Goal: Information Seeking & Learning: Learn about a topic

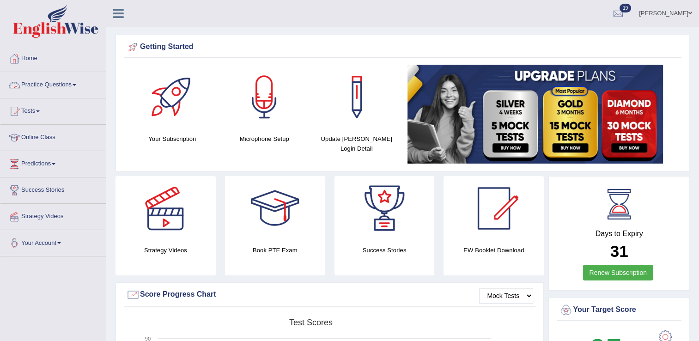
click at [81, 87] on link "Practice Questions" at bounding box center [52, 83] width 105 height 23
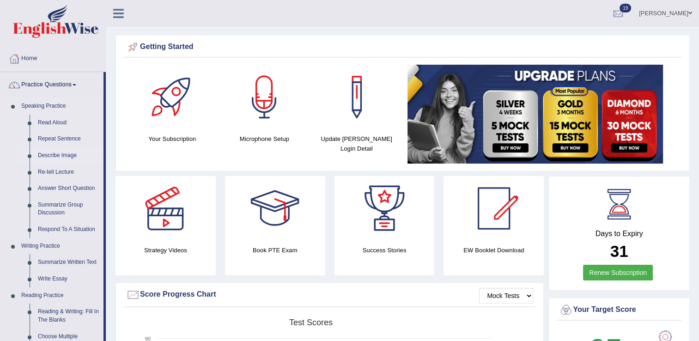
click at [61, 156] on link "Describe Image" at bounding box center [69, 155] width 70 height 17
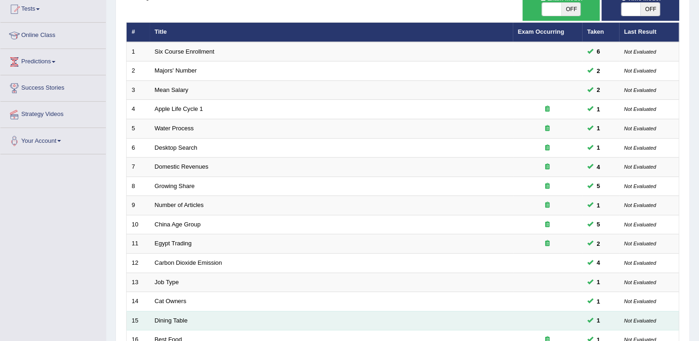
scroll to position [268, 0]
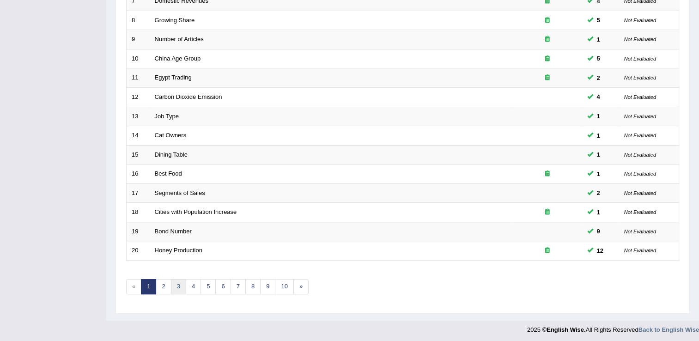
click at [176, 289] on link "3" at bounding box center [178, 286] width 15 height 15
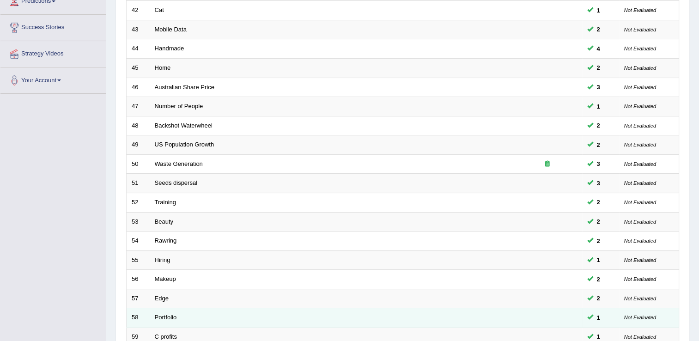
scroll to position [83, 0]
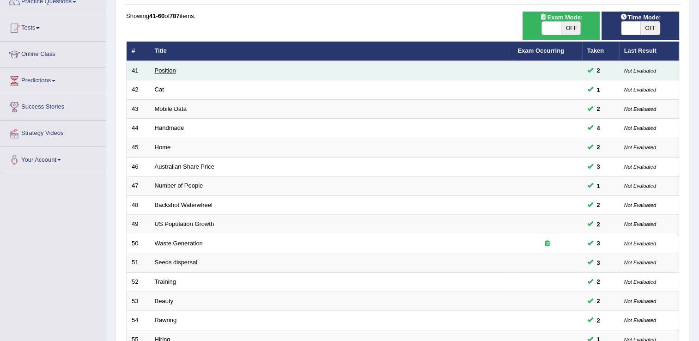
click at [171, 73] on link "Position" at bounding box center [165, 70] width 21 height 7
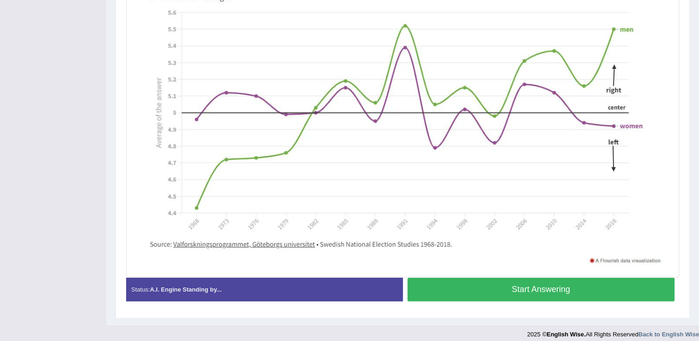
scroll to position [217, 0]
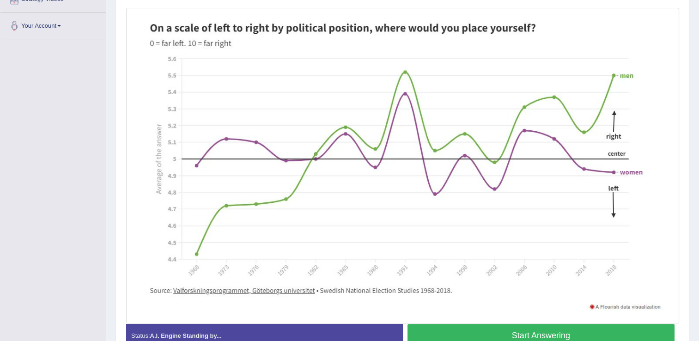
click at [523, 331] on button "Start Answering" at bounding box center [542, 336] width 268 height 24
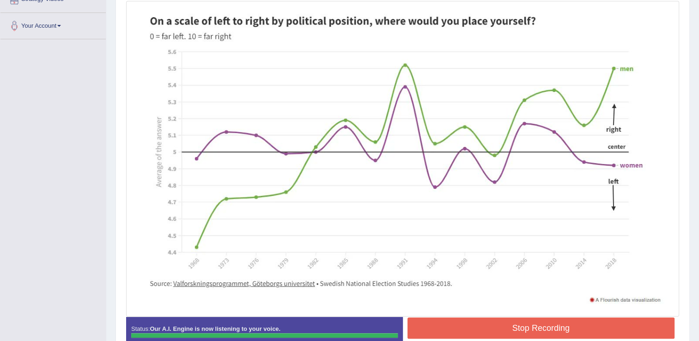
click at [463, 325] on button "Stop Recording" at bounding box center [542, 327] width 268 height 21
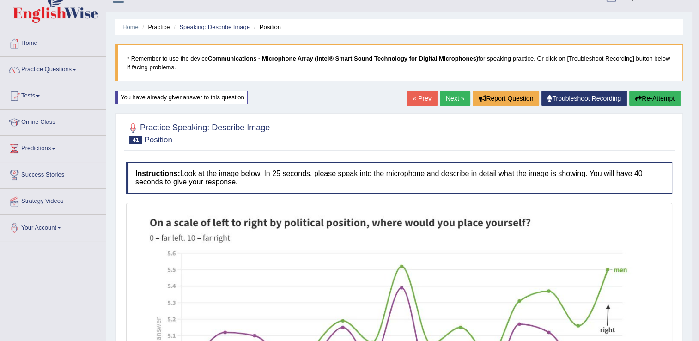
scroll to position [0, 0]
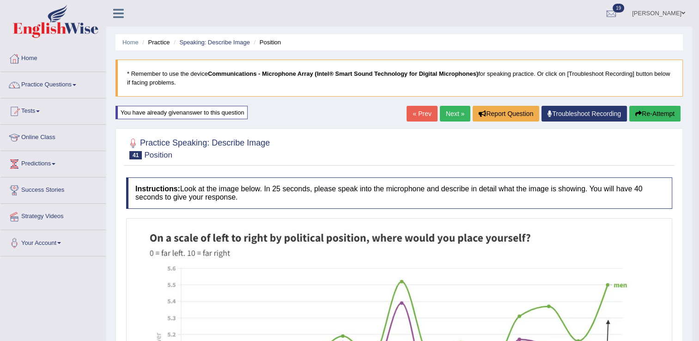
click at [637, 117] on button "Re-Attempt" at bounding box center [654, 114] width 51 height 16
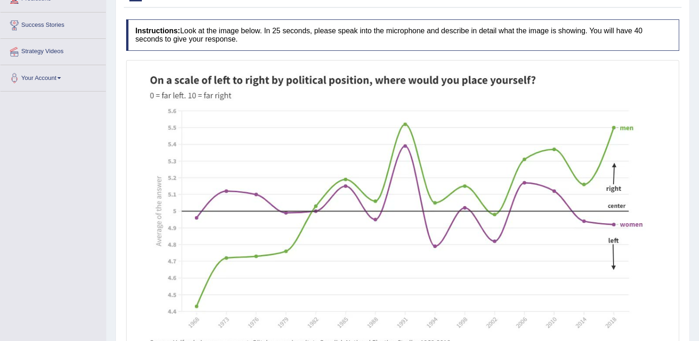
scroll to position [231, 0]
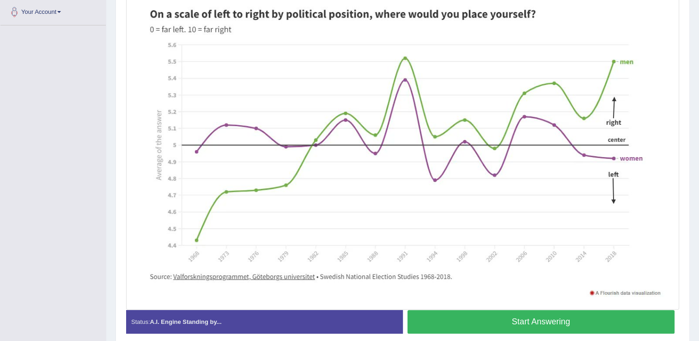
click at [572, 320] on button "Start Answering" at bounding box center [542, 322] width 268 height 24
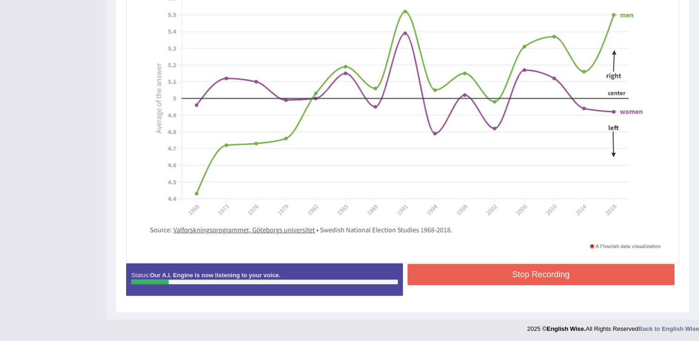
scroll to position [272, 0]
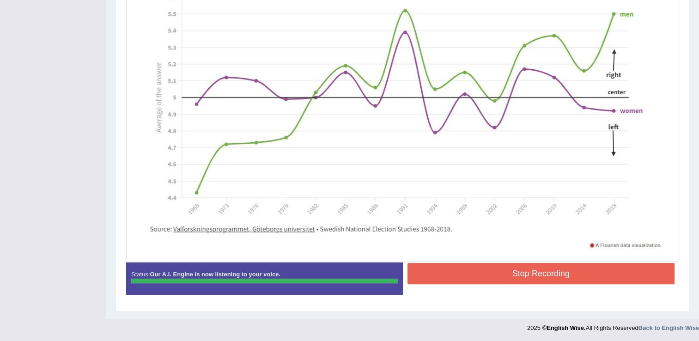
click at [478, 268] on button "Stop Recording" at bounding box center [542, 273] width 268 height 21
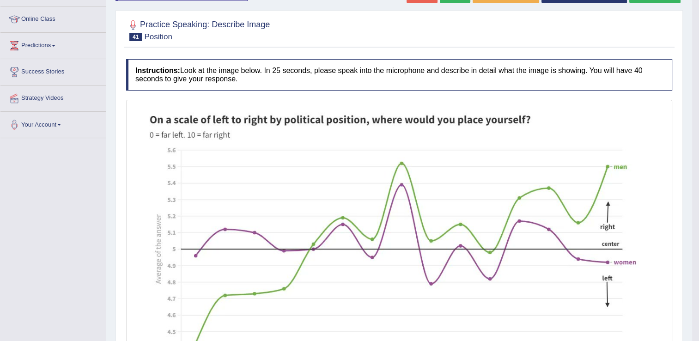
scroll to position [45, 0]
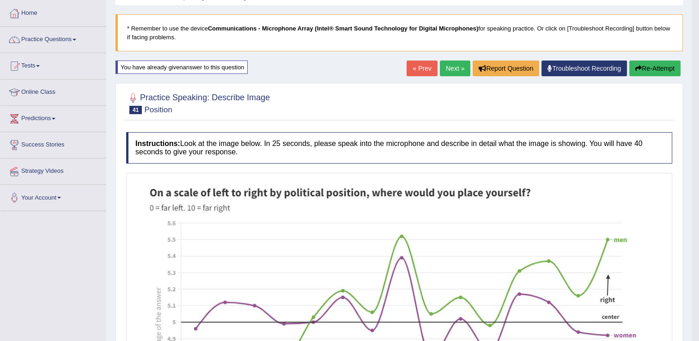
click at [445, 72] on link "Next »" at bounding box center [455, 69] width 30 height 16
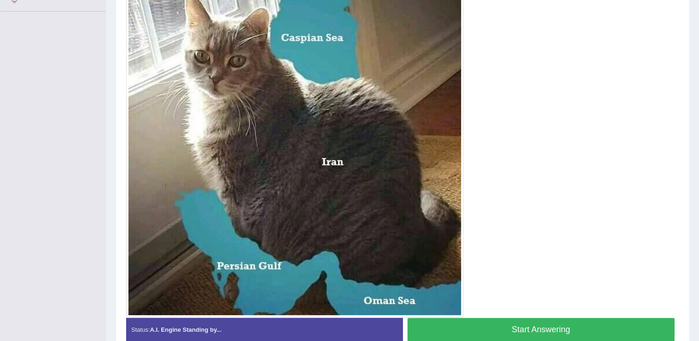
scroll to position [277, 0]
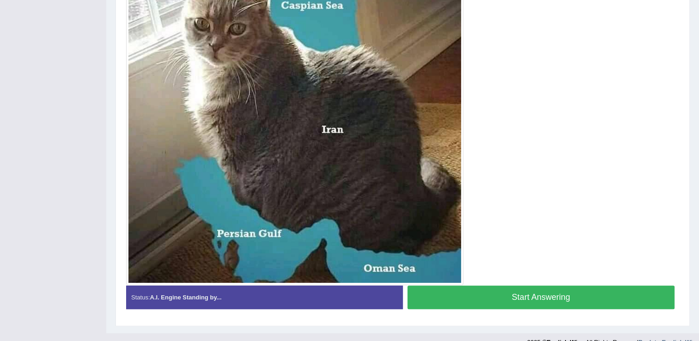
click at [511, 302] on button "Start Answering" at bounding box center [542, 298] width 268 height 24
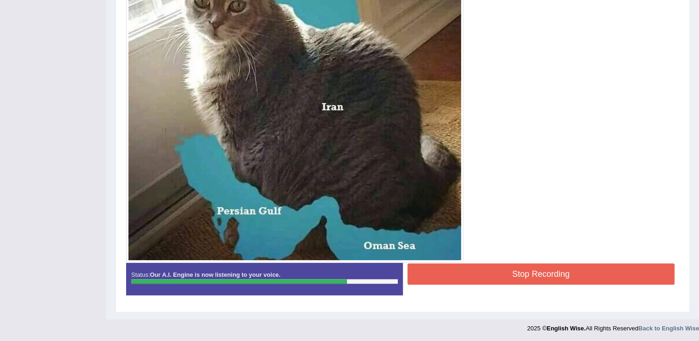
scroll to position [247, 0]
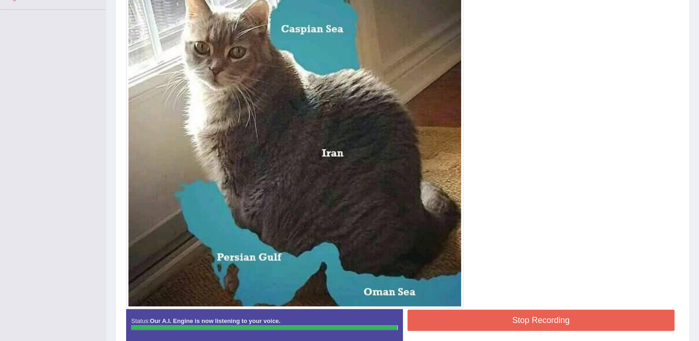
click at [461, 317] on button "Stop Recording" at bounding box center [542, 320] width 268 height 21
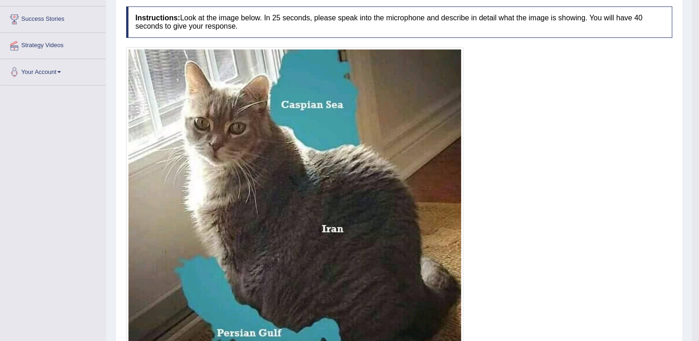
scroll to position [108, 0]
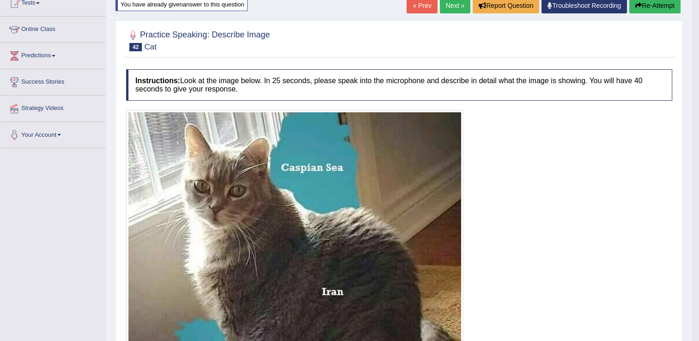
click at [463, 7] on link "Next »" at bounding box center [455, 6] width 30 height 16
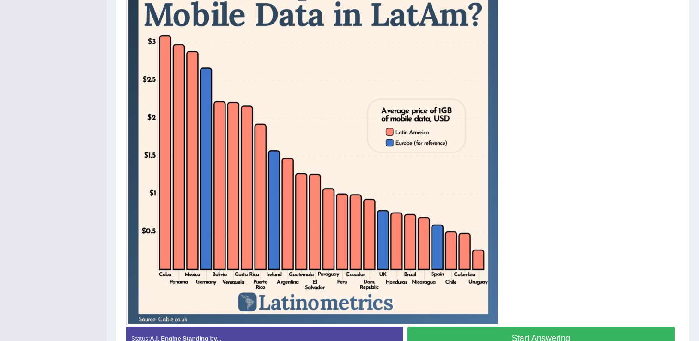
scroll to position [277, 0]
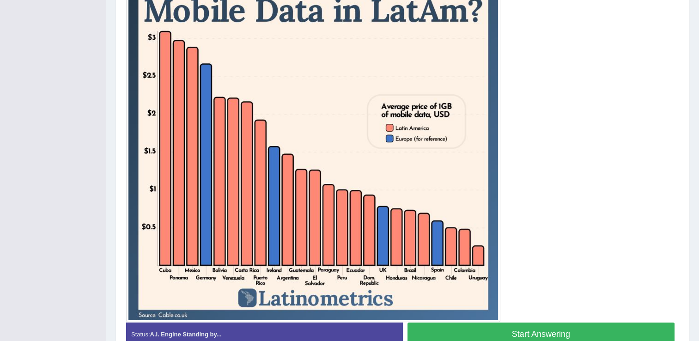
click at [561, 332] on button "Start Answering" at bounding box center [542, 335] width 268 height 24
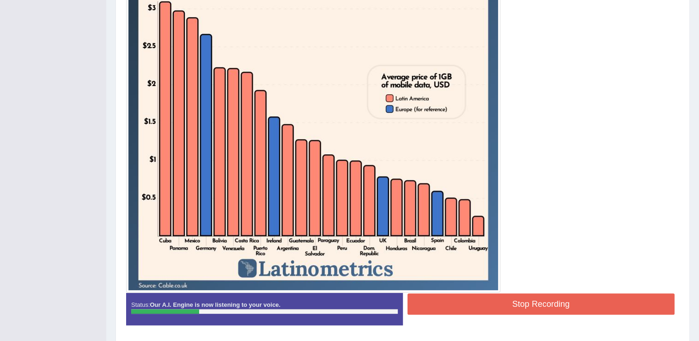
scroll to position [284, 0]
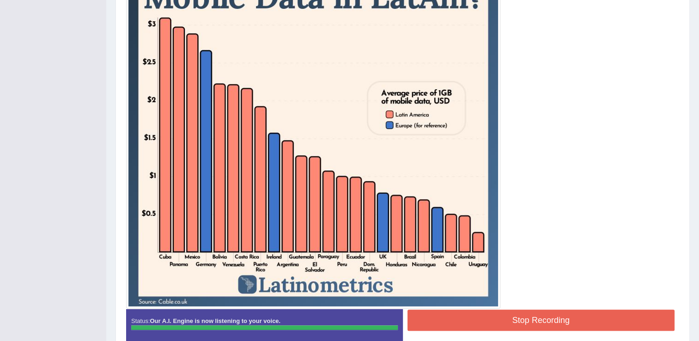
click at [438, 317] on button "Stop Recording" at bounding box center [542, 320] width 268 height 21
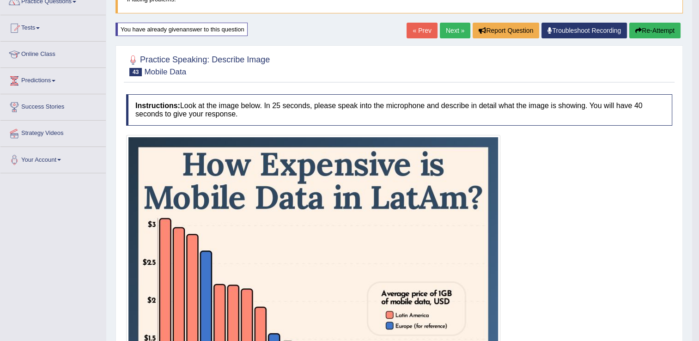
scroll to position [61, 0]
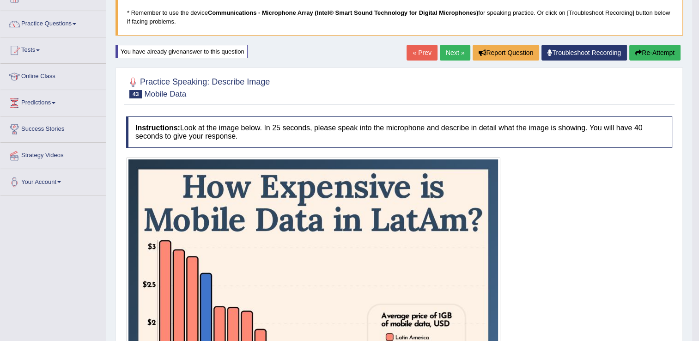
click at [448, 49] on link "Next »" at bounding box center [455, 53] width 30 height 16
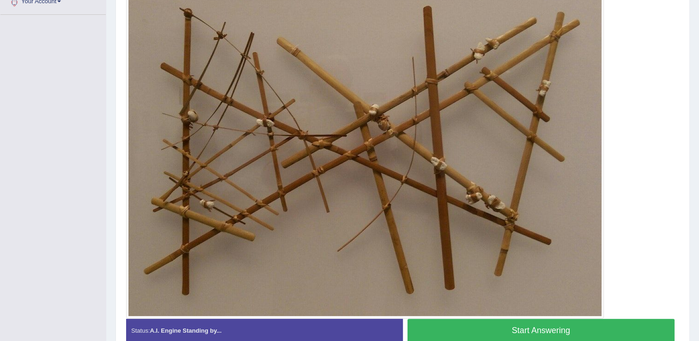
scroll to position [277, 0]
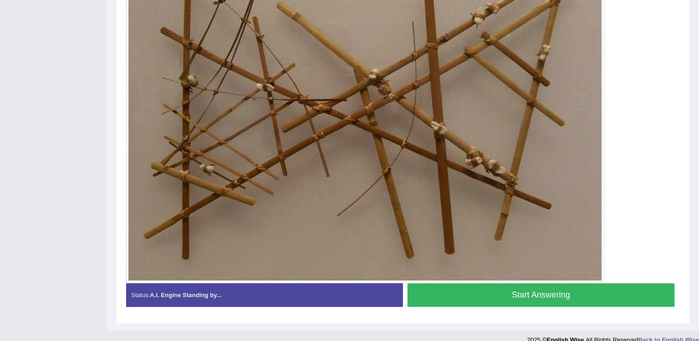
click at [527, 295] on button "Start Answering" at bounding box center [542, 295] width 268 height 24
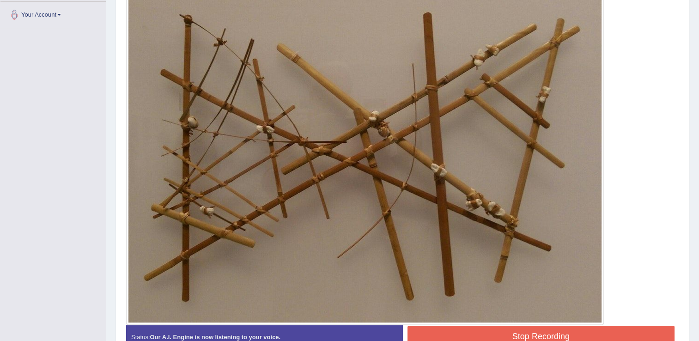
scroll to position [244, 0]
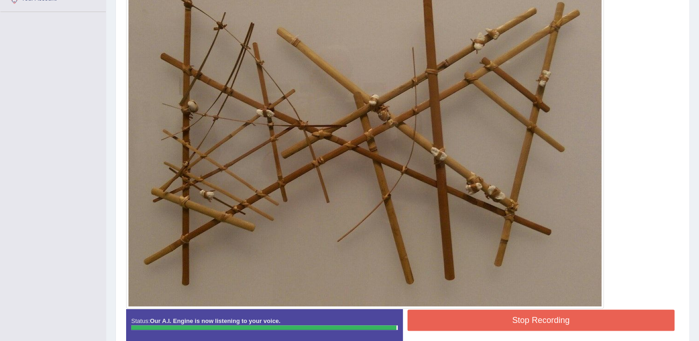
click at [469, 319] on button "Stop Recording" at bounding box center [542, 320] width 268 height 21
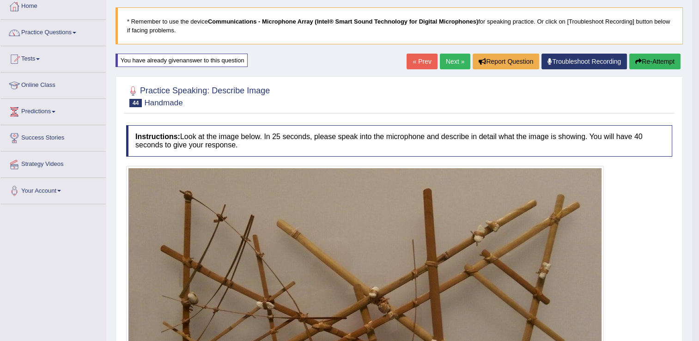
scroll to position [22, 0]
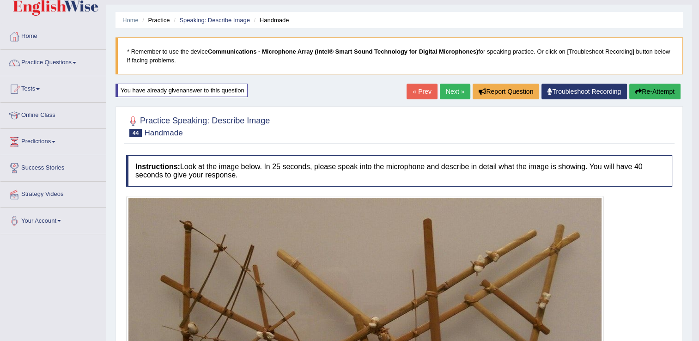
click at [643, 88] on button "Re-Attempt" at bounding box center [654, 92] width 51 height 16
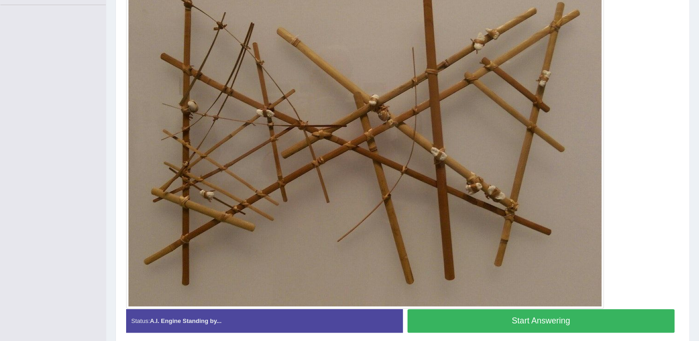
scroll to position [253, 0]
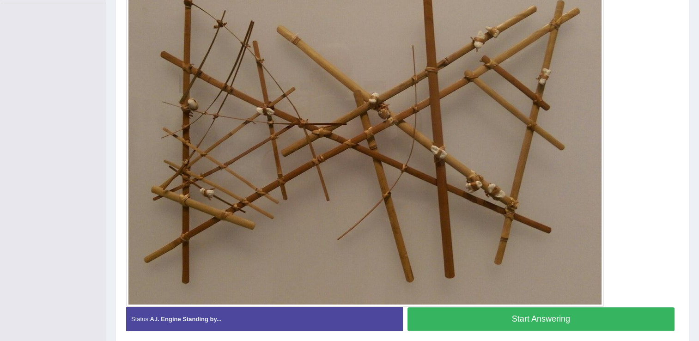
click at [569, 313] on button "Start Answering" at bounding box center [542, 319] width 268 height 24
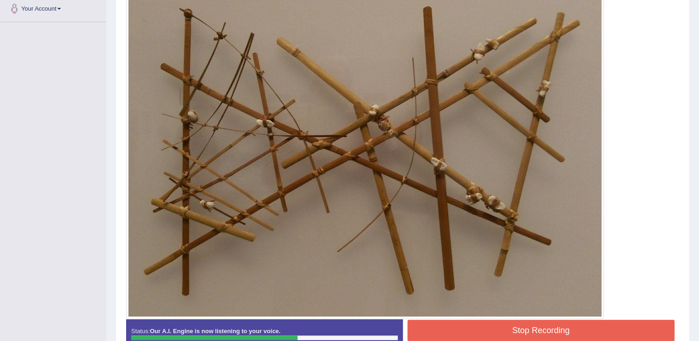
scroll to position [244, 0]
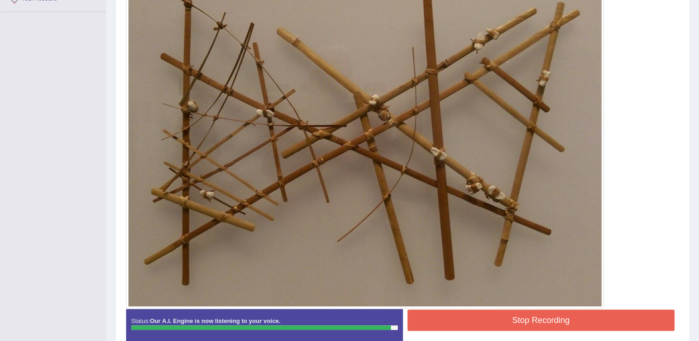
click at [453, 323] on button "Stop Recording" at bounding box center [542, 320] width 268 height 21
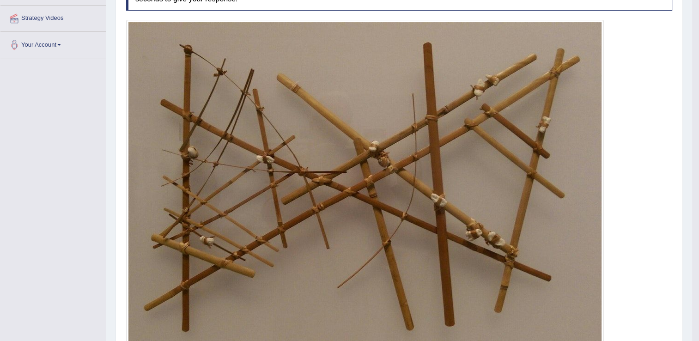
scroll to position [0, 0]
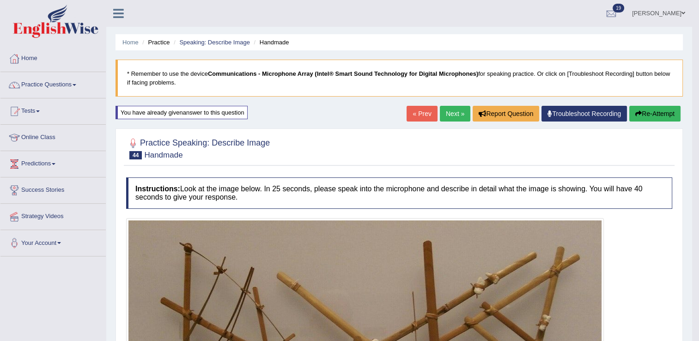
click at [453, 107] on link "Next »" at bounding box center [455, 114] width 30 height 16
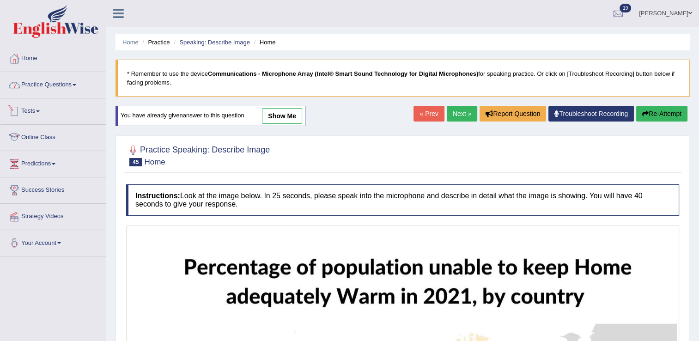
click at [36, 91] on link "Practice Questions" at bounding box center [52, 83] width 105 height 23
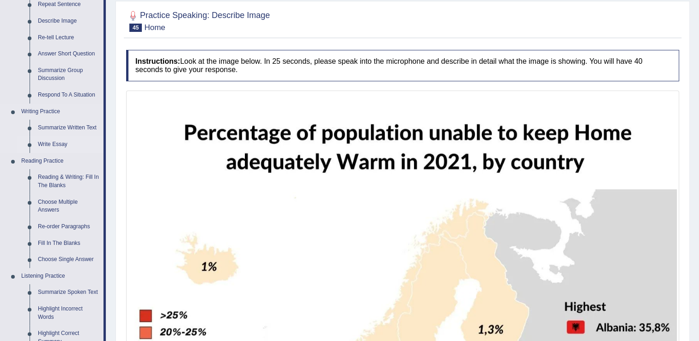
scroll to position [185, 0]
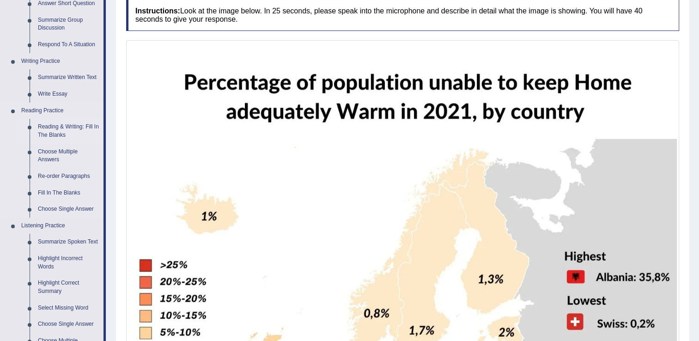
click at [65, 128] on link "Reading & Writing: Fill In The Blanks" at bounding box center [69, 131] width 70 height 24
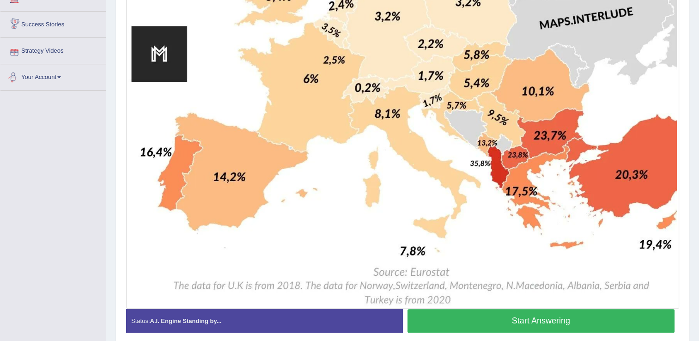
scroll to position [584, 0]
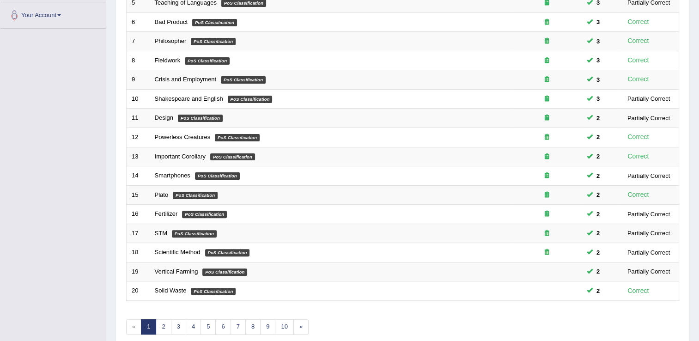
scroll to position [268, 0]
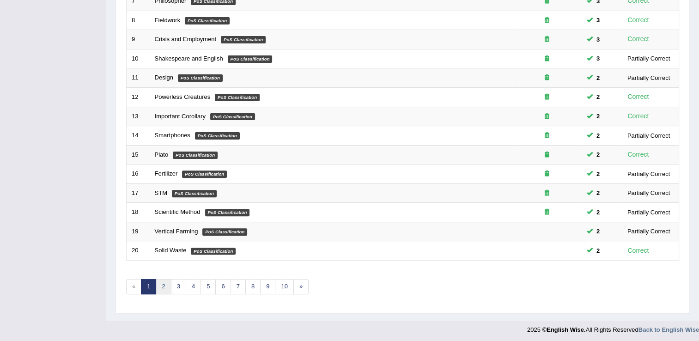
click at [167, 280] on link "2" at bounding box center [163, 286] width 15 height 15
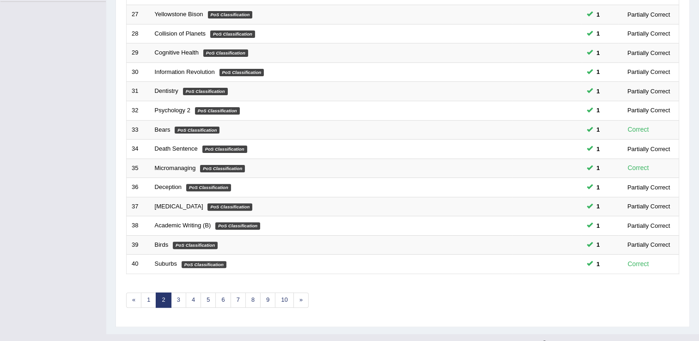
scroll to position [268, 0]
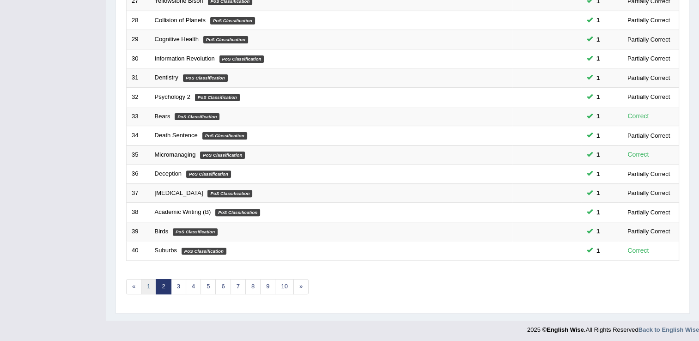
click at [148, 281] on link "1" at bounding box center [148, 286] width 15 height 15
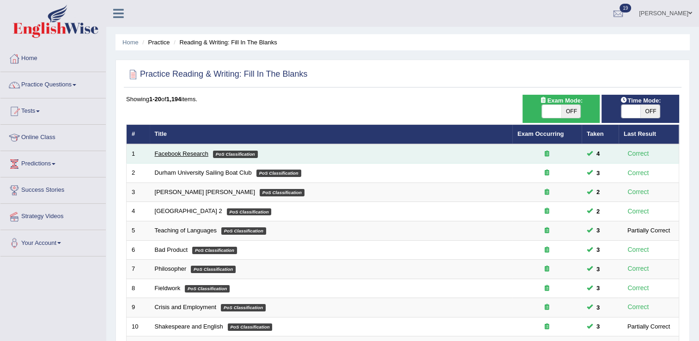
click at [188, 152] on link "Facebook Research" at bounding box center [182, 153] width 54 height 7
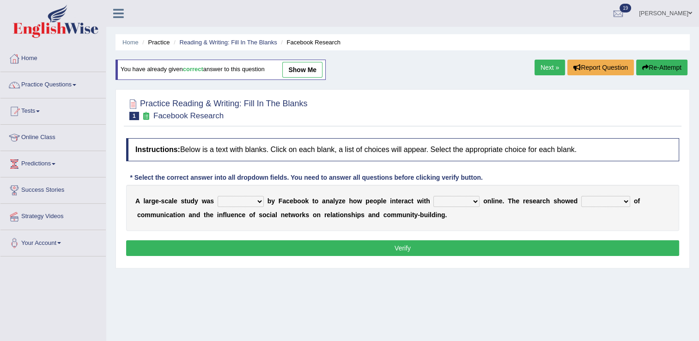
click at [251, 198] on select "surveyed had asked made" at bounding box center [241, 201] width 46 height 11
select select "asked"
click at [218, 196] on select "surveyed had asked made" at bounding box center [241, 201] width 46 height 11
click at [449, 201] on select "together all each other another" at bounding box center [456, 201] width 46 height 11
select select "each other"
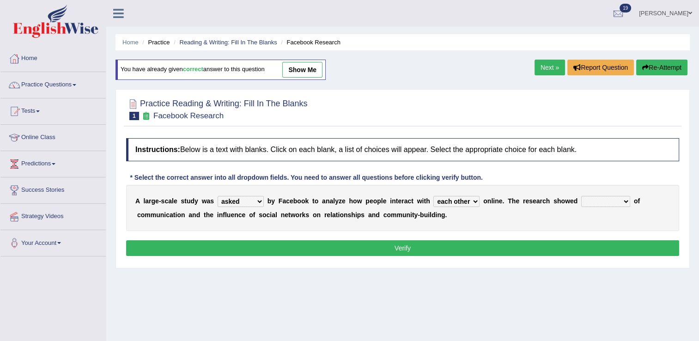
click at [433, 196] on select "together all each other another" at bounding box center [456, 201] width 46 height 11
click at [595, 202] on select "advantages standards fellowships patterns" at bounding box center [605, 201] width 49 height 11
select select "patterns"
click at [581, 196] on select "advantages standards fellowships patterns" at bounding box center [605, 201] width 49 height 11
click at [379, 249] on button "Verify" at bounding box center [402, 248] width 553 height 16
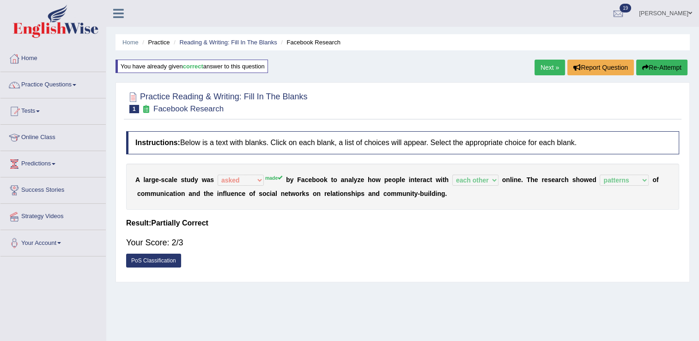
click at [559, 65] on link "Next »" at bounding box center [550, 68] width 30 height 16
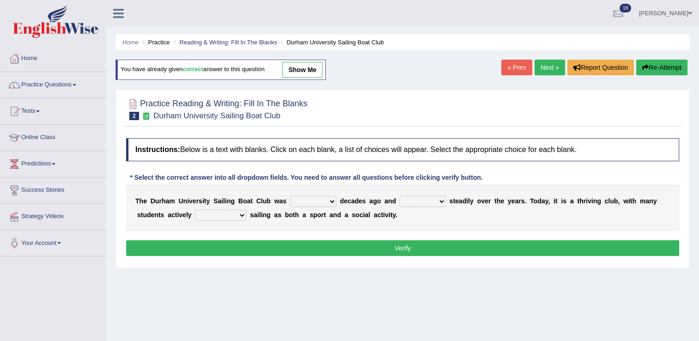
click at [316, 201] on select "found fund founded find" at bounding box center [313, 201] width 46 height 11
select select "founded"
click at [290, 196] on select "found fund founded find" at bounding box center [313, 201] width 46 height 11
click at [414, 200] on select "grow growing has grown grown" at bounding box center [423, 201] width 46 height 11
select select "has grown"
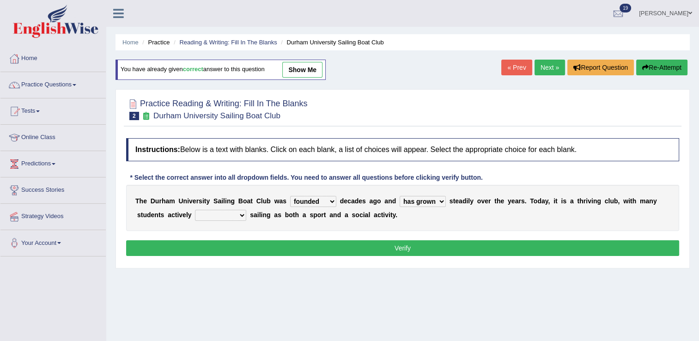
click at [400, 196] on select "grow growing has grown grown" at bounding box center [423, 201] width 46 height 11
click at [195, 213] on select "enjoy enjoyed are enjoying enjoying" at bounding box center [220, 215] width 51 height 11
click at [195, 210] on select "enjoy enjoyed are enjoying enjoying" at bounding box center [220, 215] width 51 height 11
click at [204, 216] on select "enjoy enjoyed are enjoying enjoying" at bounding box center [220, 215] width 51 height 11
select select "enjoy"
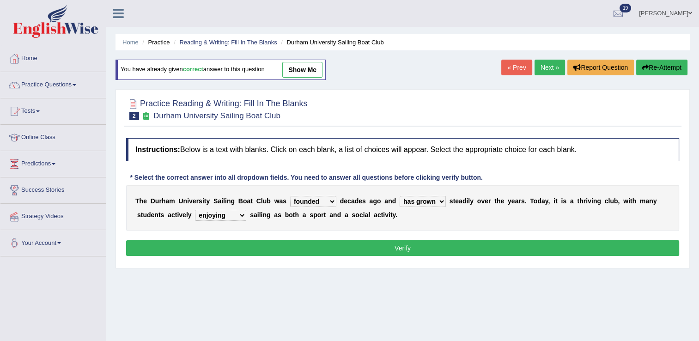
click at [195, 210] on select "enjoy enjoyed are enjoying enjoying" at bounding box center [220, 215] width 51 height 11
click at [328, 243] on button "Verify" at bounding box center [402, 248] width 553 height 16
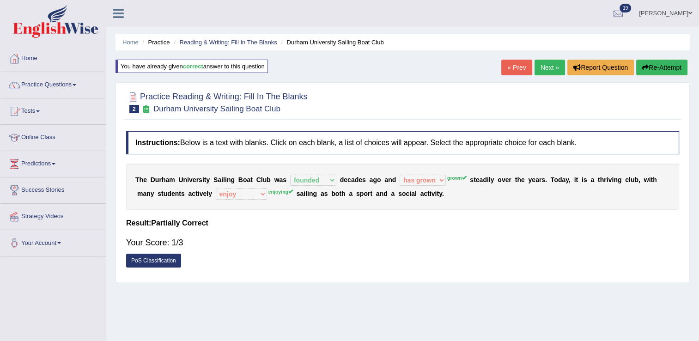
click at [545, 69] on link "Next »" at bounding box center [550, 68] width 30 height 16
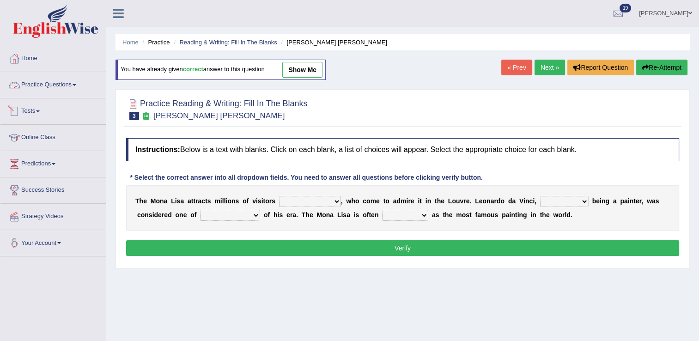
click at [38, 115] on link "Tests" at bounding box center [52, 109] width 105 height 23
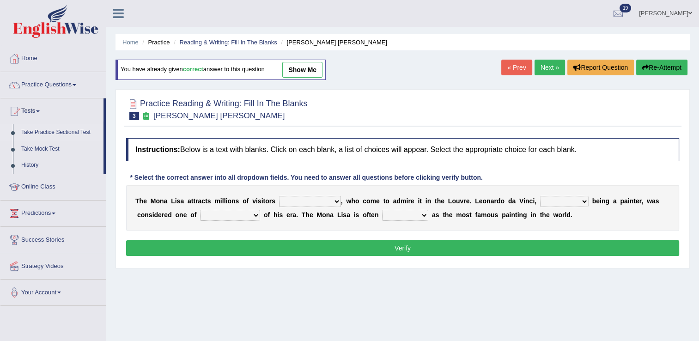
click at [52, 132] on link "Take Practice Sectional Test" at bounding box center [60, 132] width 86 height 17
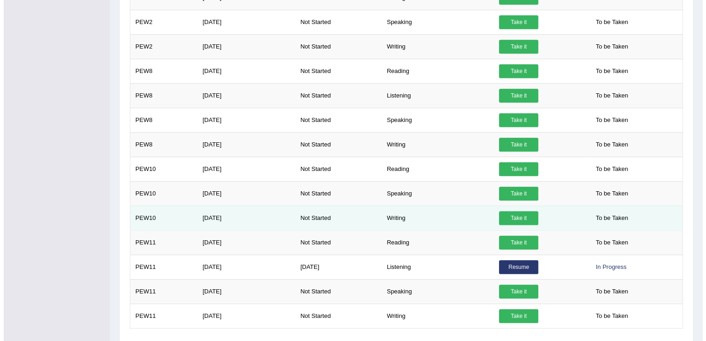
scroll to position [492, 0]
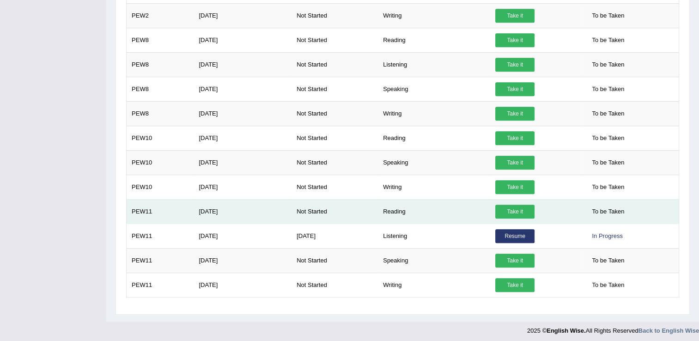
click at [499, 210] on link "Take it" at bounding box center [514, 212] width 39 height 14
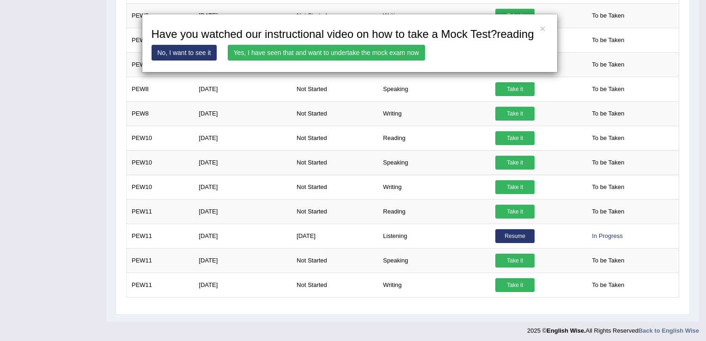
click at [309, 54] on link "Yes, I have seen that and want to undertake the mock exam now" at bounding box center [326, 53] width 197 height 16
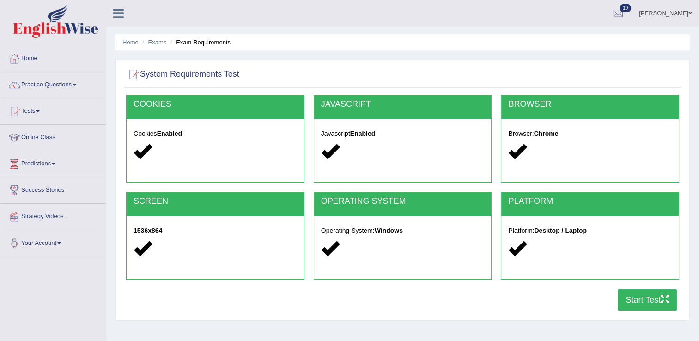
click at [660, 306] on button "Start Test" at bounding box center [647, 299] width 59 height 21
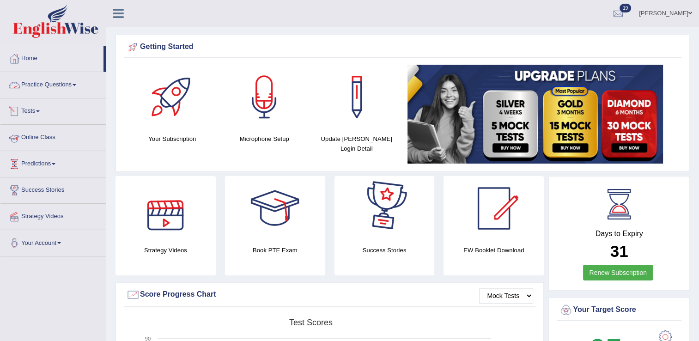
click at [43, 86] on link "Practice Questions" at bounding box center [52, 83] width 105 height 23
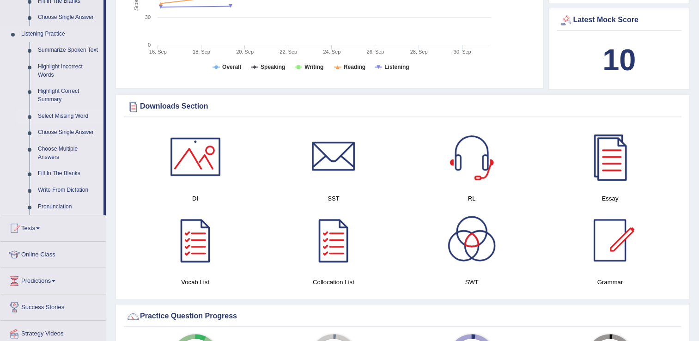
scroll to position [416, 0]
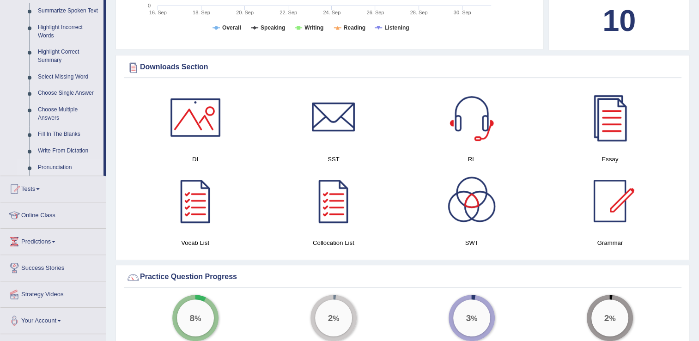
click at [50, 167] on link "Pronunciation" at bounding box center [69, 167] width 70 height 17
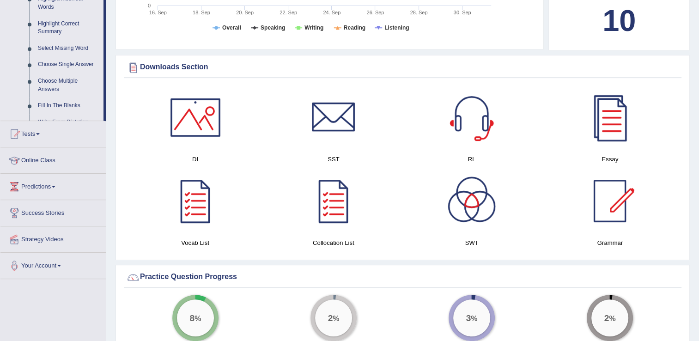
scroll to position [178, 0]
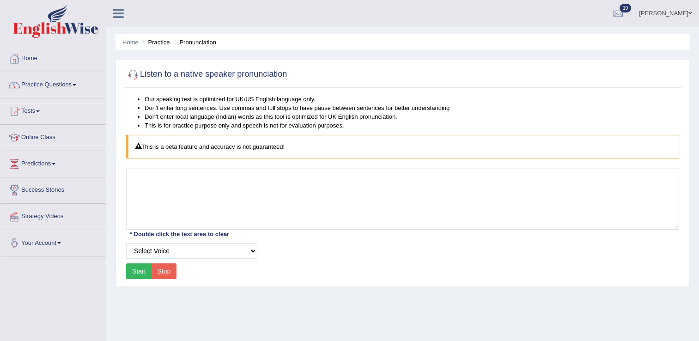
click at [43, 91] on link "Practice Questions" at bounding box center [52, 83] width 105 height 23
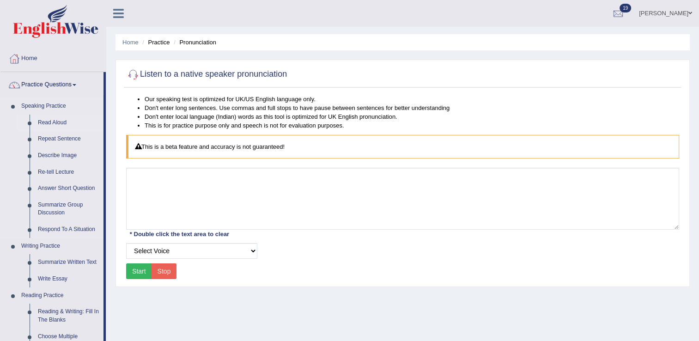
click at [55, 122] on link "Read Aloud" at bounding box center [69, 123] width 70 height 17
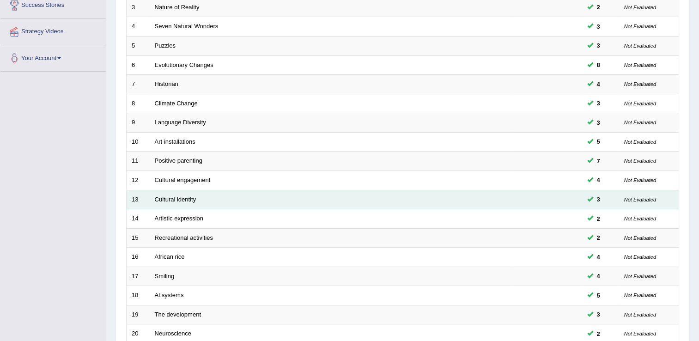
scroll to position [268, 0]
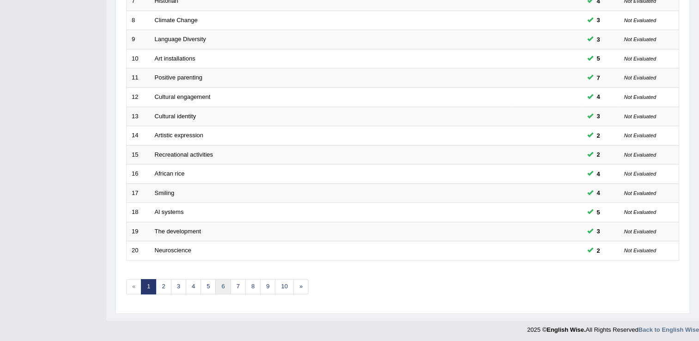
click at [221, 282] on link "6" at bounding box center [222, 286] width 15 height 15
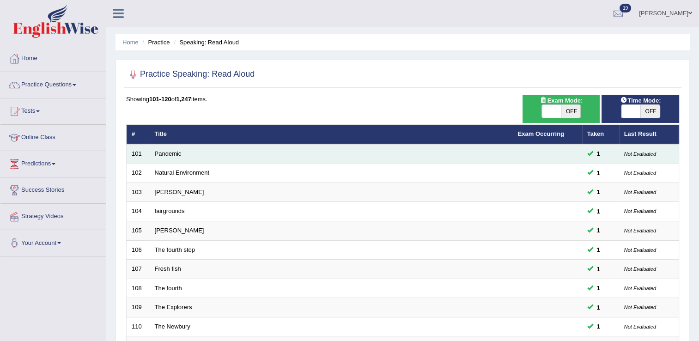
click at [200, 157] on td "Pandemic" at bounding box center [331, 153] width 363 height 19
click at [171, 151] on link "Pandemic" at bounding box center [168, 153] width 27 height 7
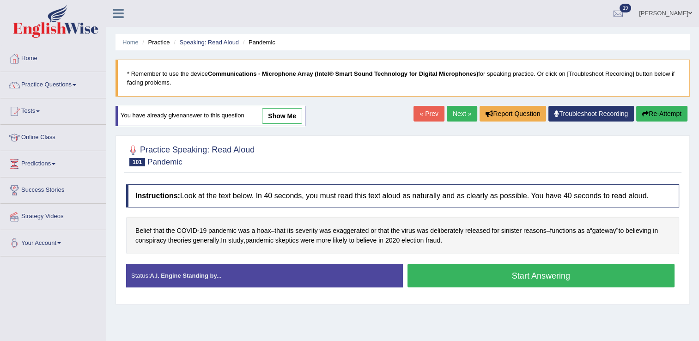
click at [437, 273] on button "Start Answering" at bounding box center [542, 276] width 268 height 24
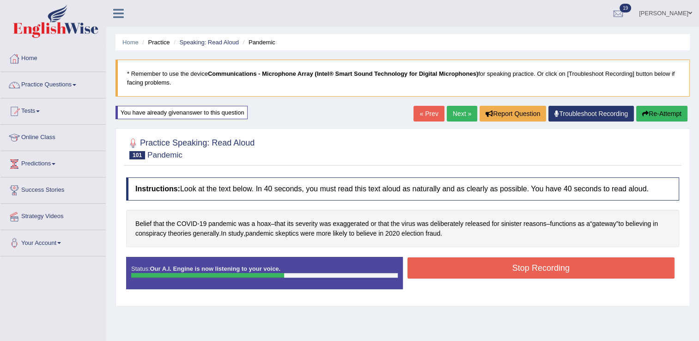
click at [456, 270] on button "Stop Recording" at bounding box center [542, 267] width 268 height 21
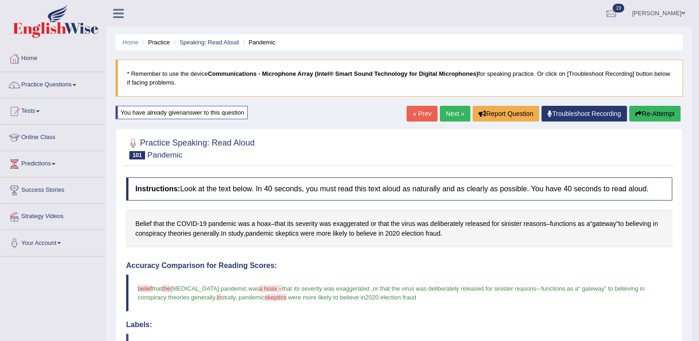
click at [453, 109] on link "Next »" at bounding box center [455, 114] width 30 height 16
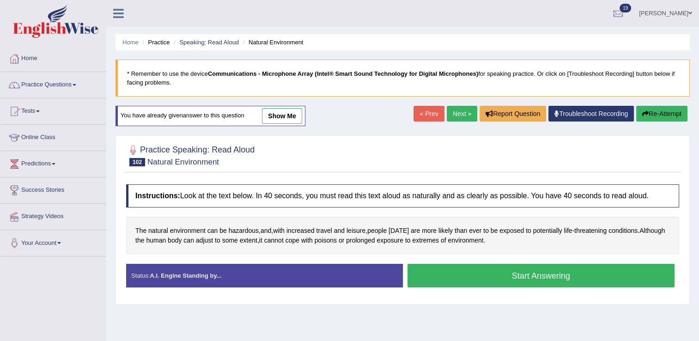
click at [467, 280] on button "Start Answering" at bounding box center [542, 276] width 268 height 24
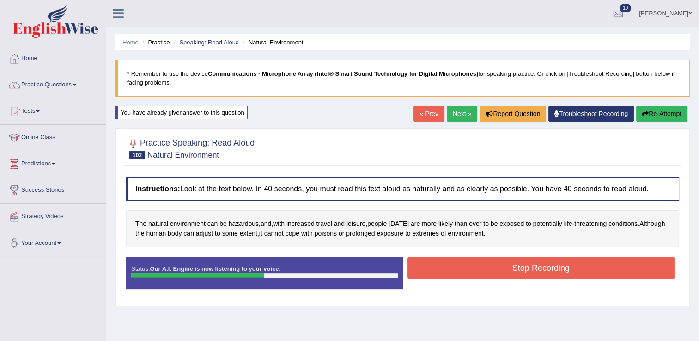
click at [520, 265] on button "Stop Recording" at bounding box center [542, 267] width 268 height 21
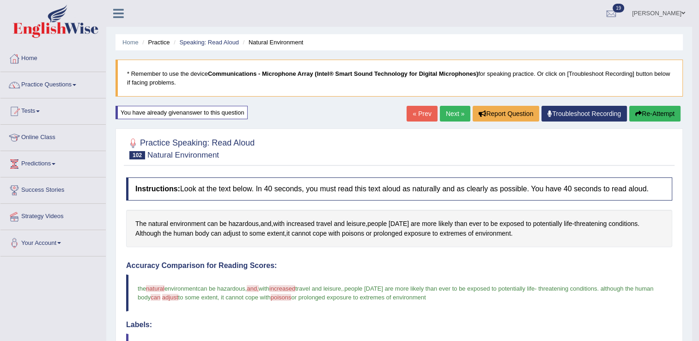
click at [441, 117] on link "Next »" at bounding box center [455, 114] width 30 height 16
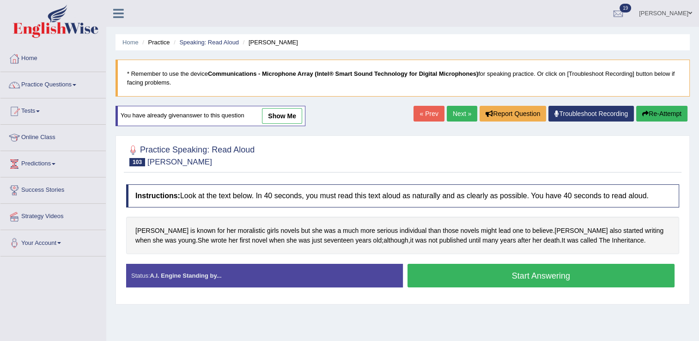
click at [460, 278] on button "Start Answering" at bounding box center [542, 276] width 268 height 24
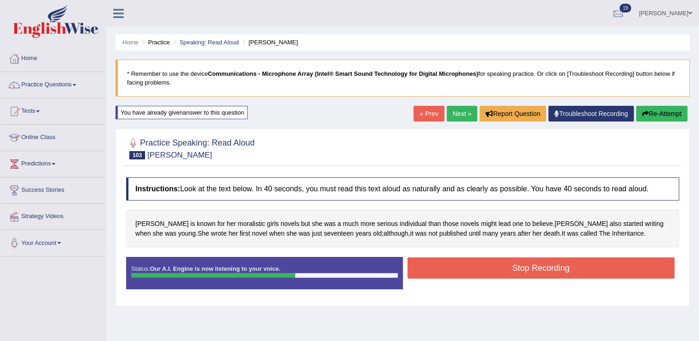
click at [564, 271] on button "Stop Recording" at bounding box center [542, 267] width 268 height 21
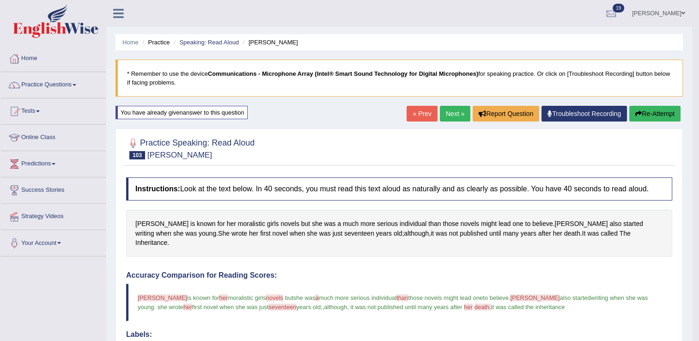
click at [454, 110] on link "Next »" at bounding box center [455, 114] width 30 height 16
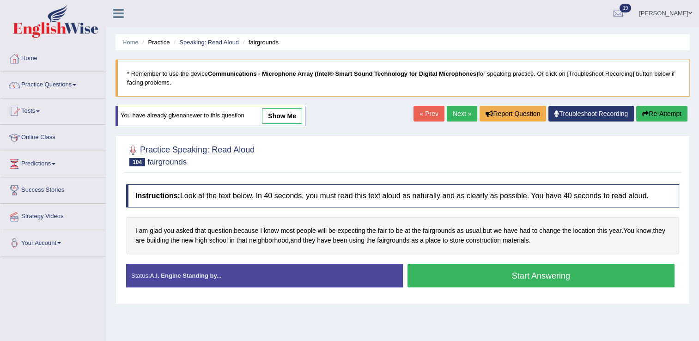
click at [456, 276] on button "Start Answering" at bounding box center [542, 276] width 268 height 24
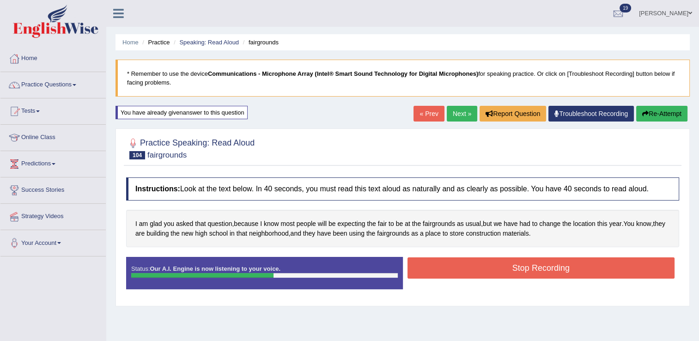
click at [508, 266] on button "Stop Recording" at bounding box center [542, 267] width 268 height 21
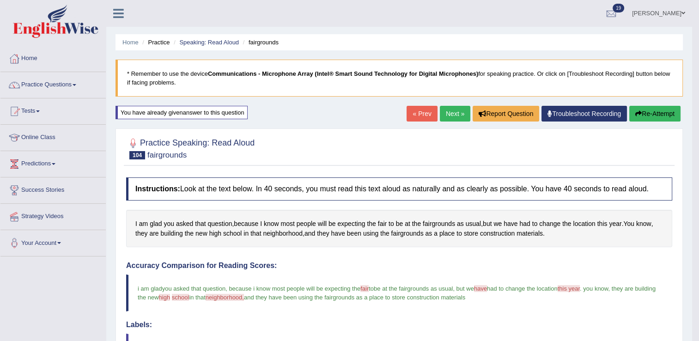
click at [458, 107] on link "Next »" at bounding box center [455, 114] width 30 height 16
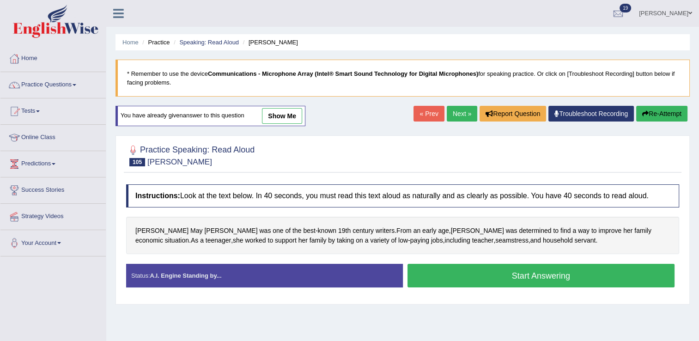
click at [468, 278] on button "Start Answering" at bounding box center [542, 276] width 268 height 24
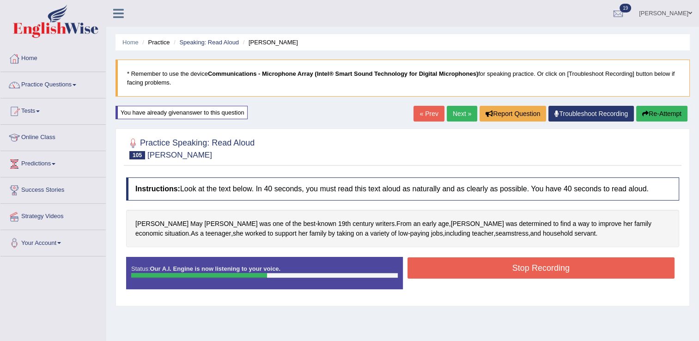
click at [480, 262] on button "Stop Recording" at bounding box center [542, 267] width 268 height 21
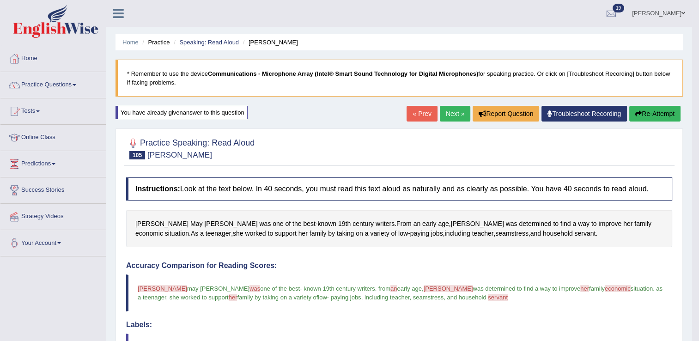
click at [457, 115] on link "Next »" at bounding box center [455, 114] width 30 height 16
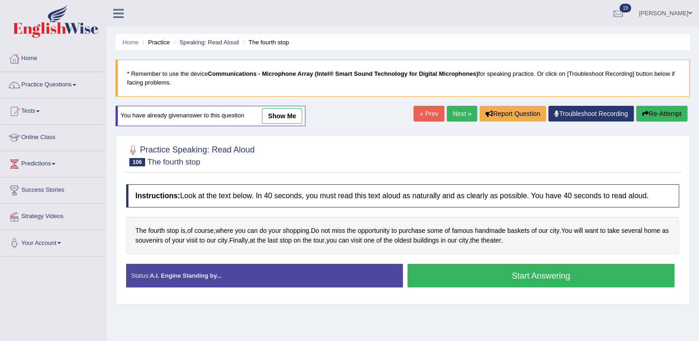
click at [513, 276] on button "Start Answering" at bounding box center [542, 276] width 268 height 24
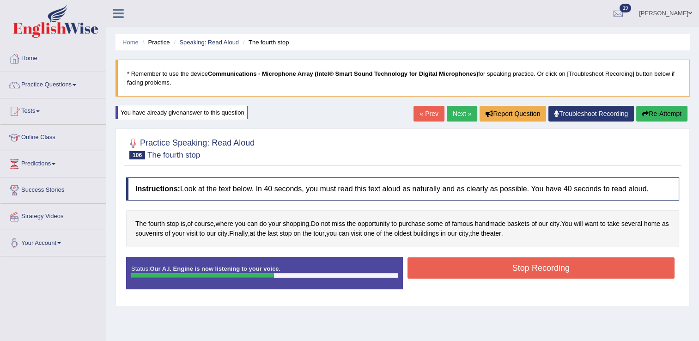
click at [520, 264] on button "Stop Recording" at bounding box center [542, 267] width 268 height 21
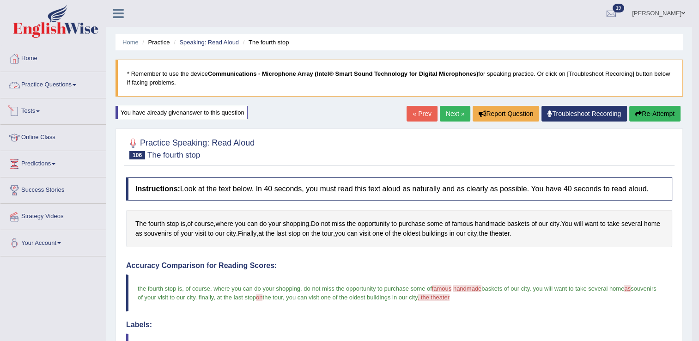
click at [62, 85] on link "Practice Questions" at bounding box center [52, 83] width 105 height 23
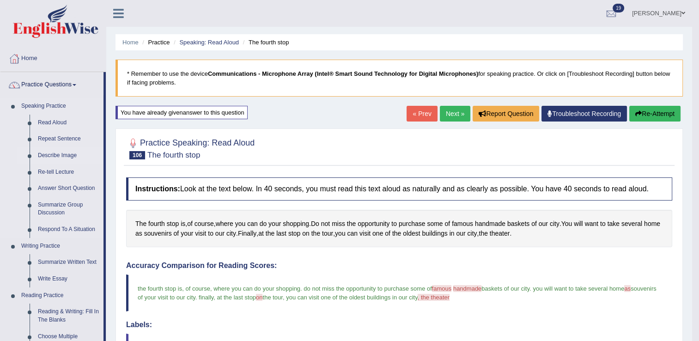
click at [59, 154] on link "Describe Image" at bounding box center [69, 155] width 70 height 17
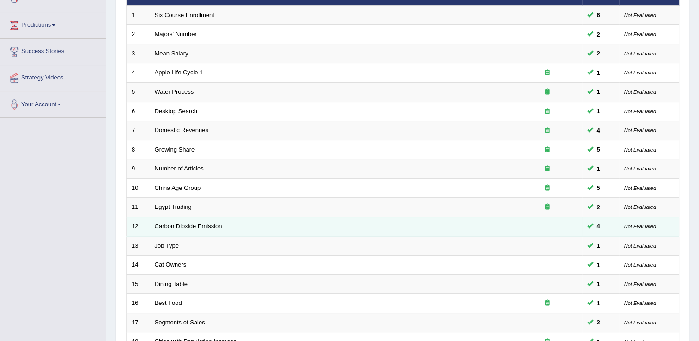
click at [264, 226] on td "Carbon Dioxide Emission" at bounding box center [331, 226] width 363 height 19
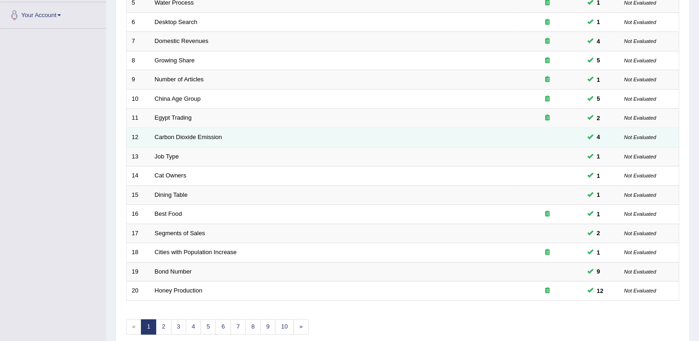
scroll to position [129, 0]
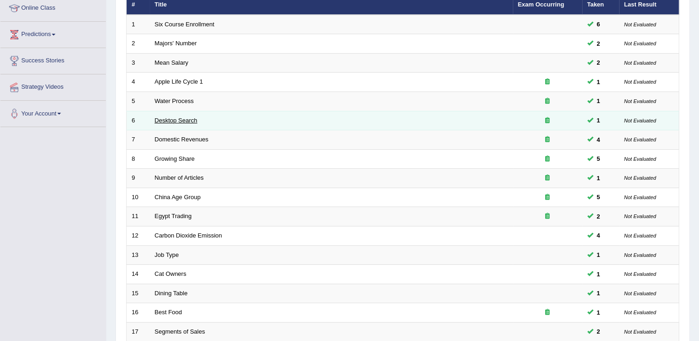
click at [182, 119] on link "Desktop Search" at bounding box center [176, 120] width 43 height 7
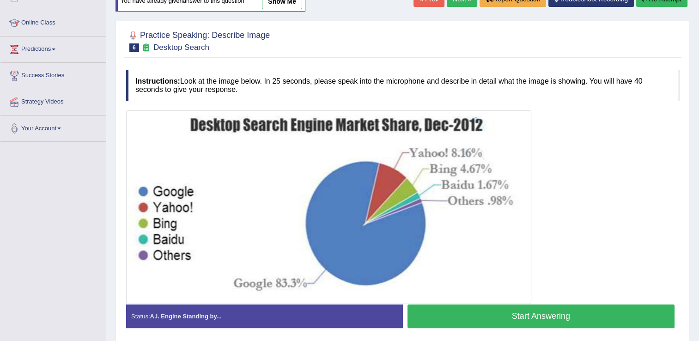
scroll to position [139, 0]
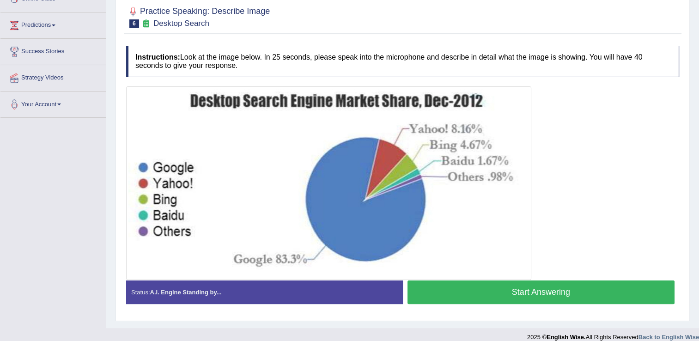
click at [614, 292] on button "Start Answering" at bounding box center [542, 292] width 268 height 24
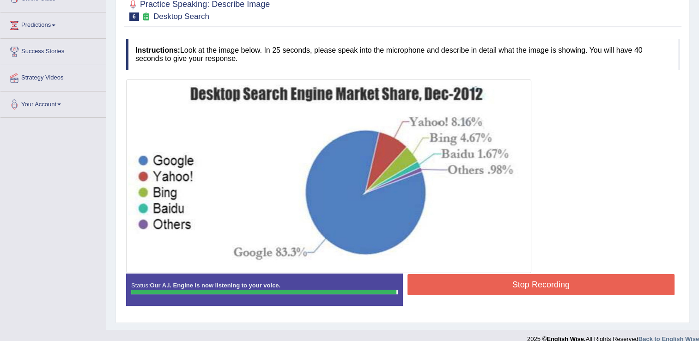
click at [469, 280] on button "Stop Recording" at bounding box center [542, 284] width 268 height 21
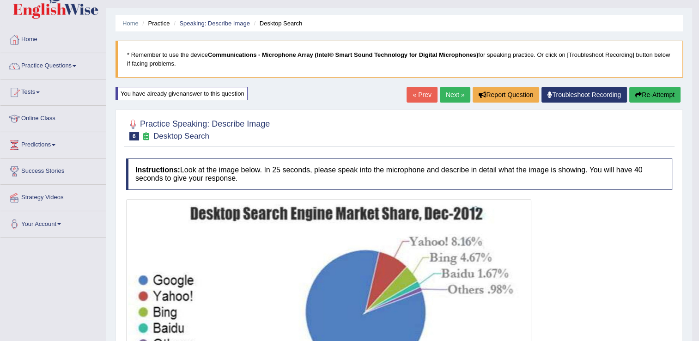
scroll to position [0, 0]
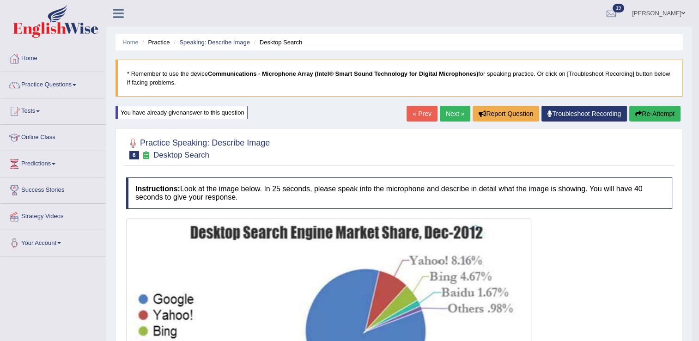
click at [451, 107] on link "Next »" at bounding box center [455, 114] width 30 height 16
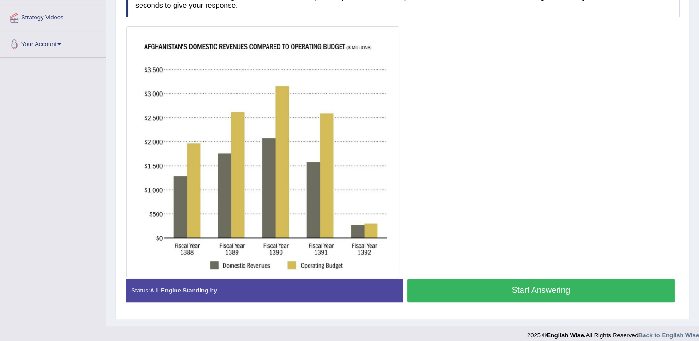
scroll to position [205, 0]
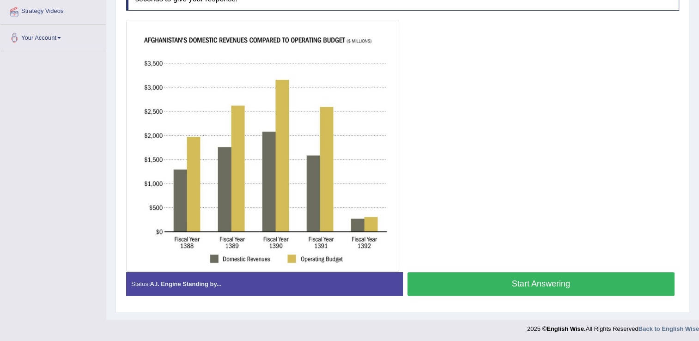
click at [540, 280] on button "Start Answering" at bounding box center [542, 284] width 268 height 24
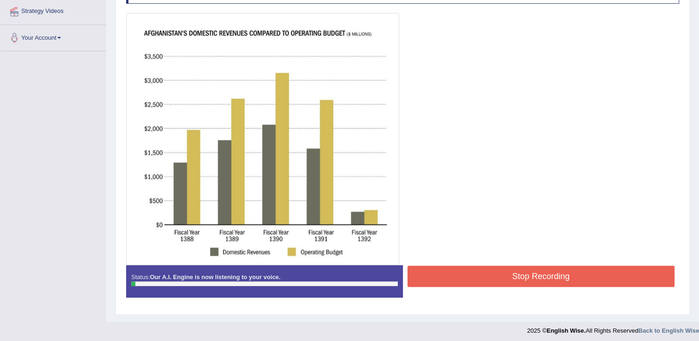
scroll to position [159, 0]
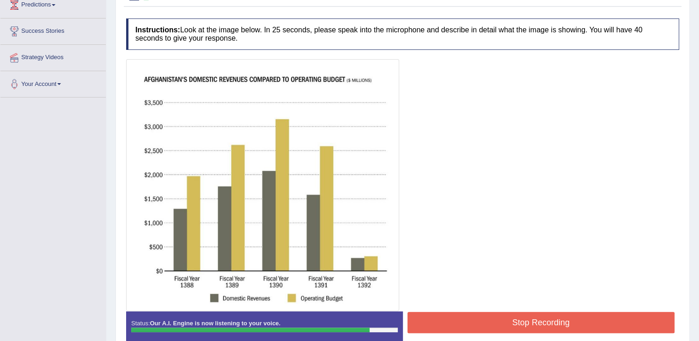
click at [506, 317] on button "Stop Recording" at bounding box center [542, 322] width 268 height 21
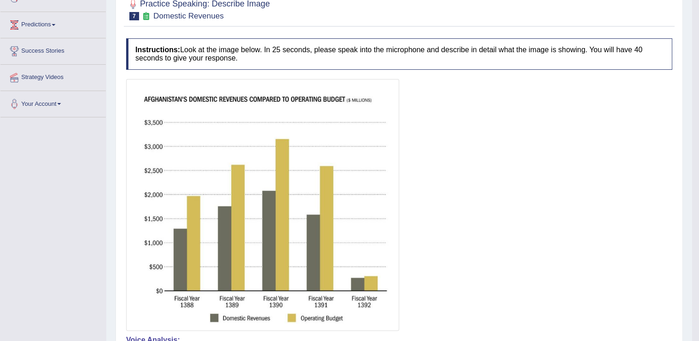
scroll to position [67, 0]
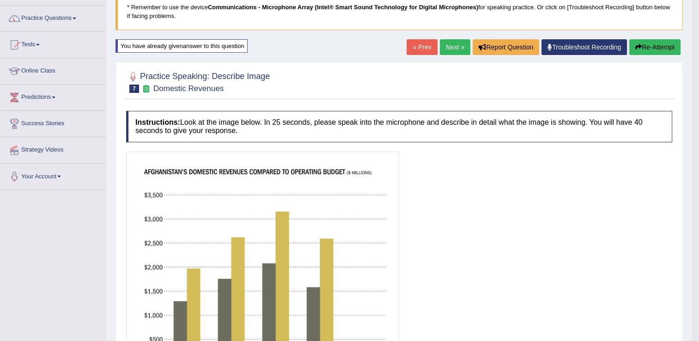
click at [635, 46] on icon "button" at bounding box center [638, 47] width 6 height 6
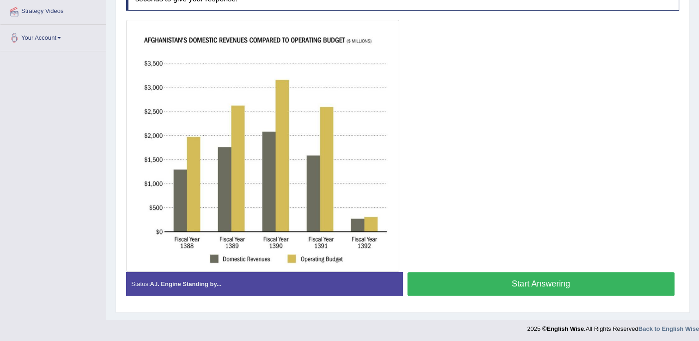
click at [452, 278] on button "Start Answering" at bounding box center [542, 284] width 268 height 24
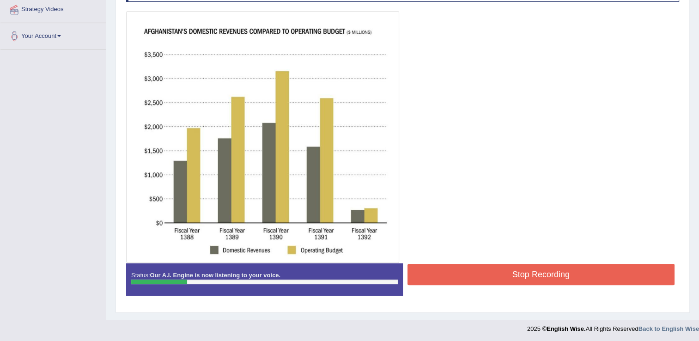
scroll to position [207, 0]
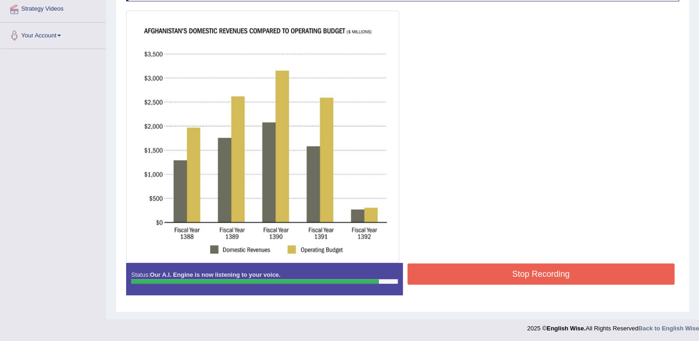
click at [488, 278] on button "Stop Recording" at bounding box center [542, 273] width 268 height 21
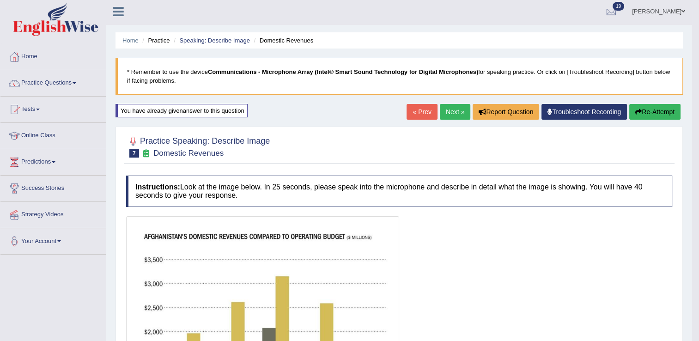
scroll to position [0, 0]
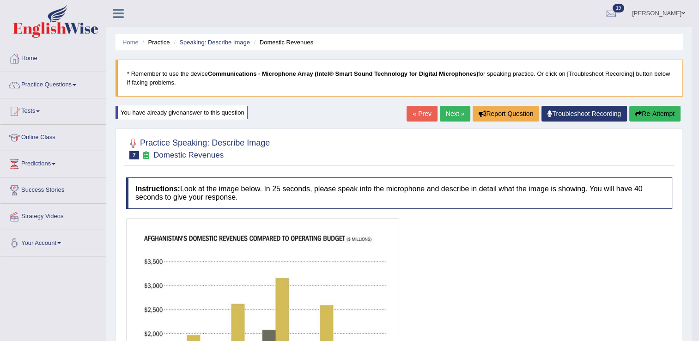
click at [453, 114] on link "Next »" at bounding box center [455, 114] width 30 height 16
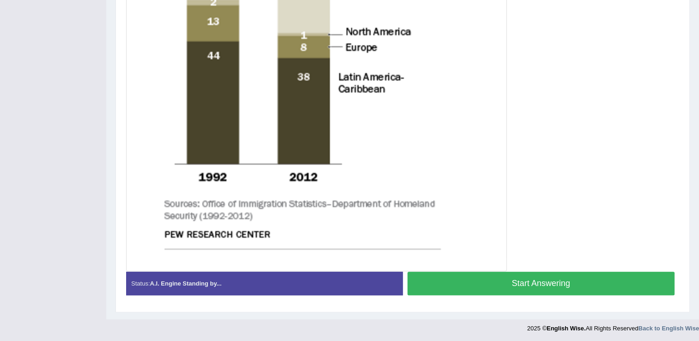
click at [527, 287] on button "Start Answering" at bounding box center [542, 284] width 268 height 24
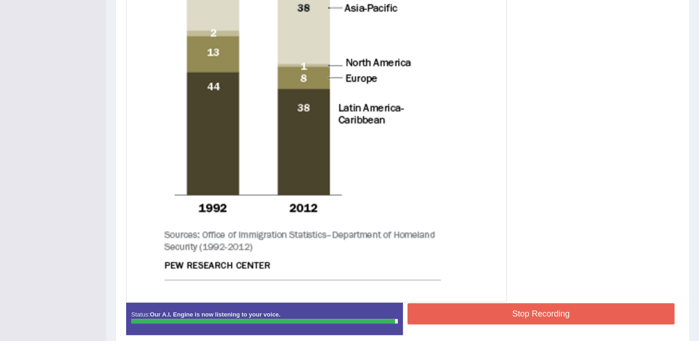
scroll to position [448, 0]
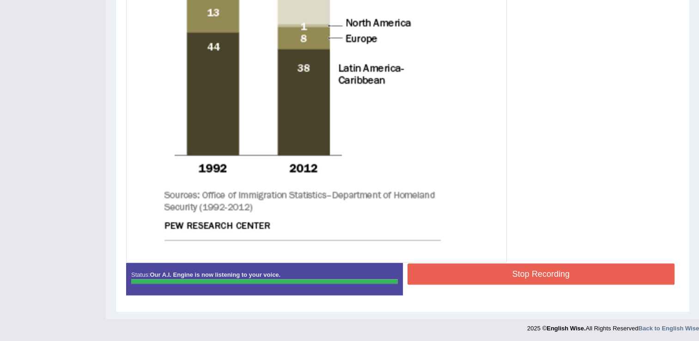
click at [491, 265] on button "Stop Recording" at bounding box center [542, 273] width 268 height 21
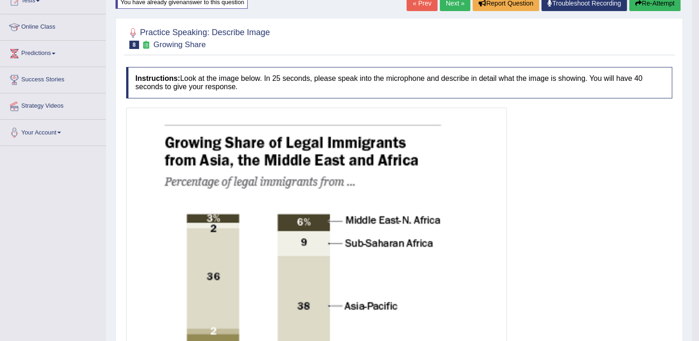
scroll to position [0, 0]
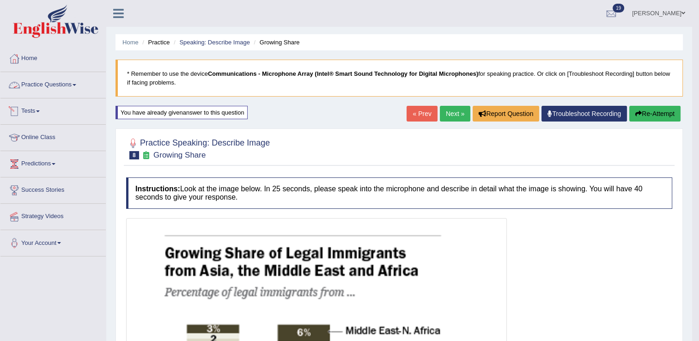
click at [37, 110] on link "Tests" at bounding box center [52, 109] width 105 height 23
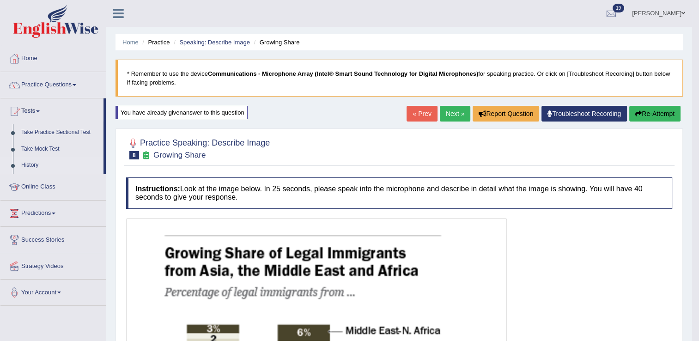
click at [36, 165] on link "History" at bounding box center [60, 165] width 86 height 17
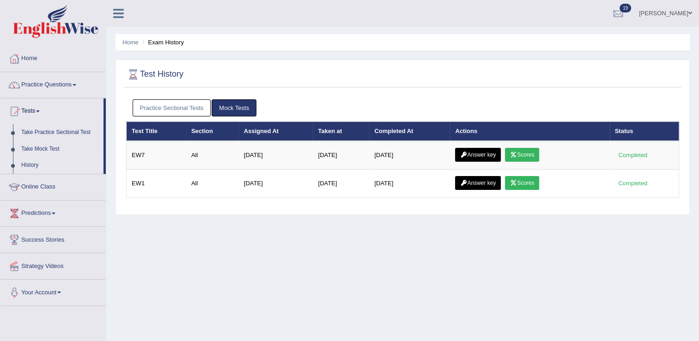
drag, startPoint x: 0, startPoint y: 0, endPoint x: 177, endPoint y: 106, distance: 206.4
click at [177, 106] on link "Practice Sectional Tests" at bounding box center [172, 107] width 79 height 17
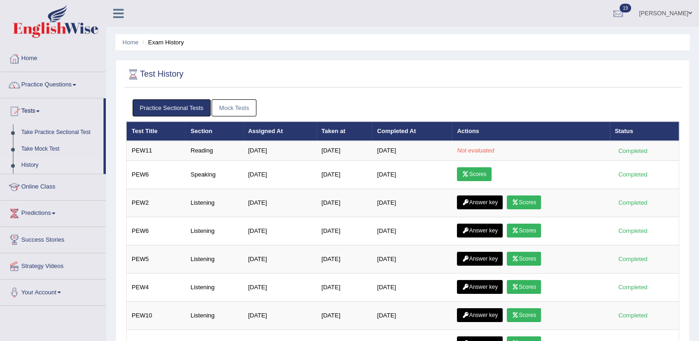
click at [237, 110] on link "Mock Tests" at bounding box center [234, 107] width 45 height 17
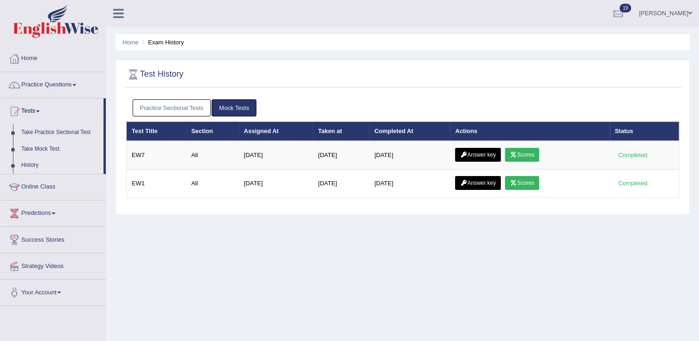
click at [177, 112] on link "Practice Sectional Tests" at bounding box center [172, 107] width 79 height 17
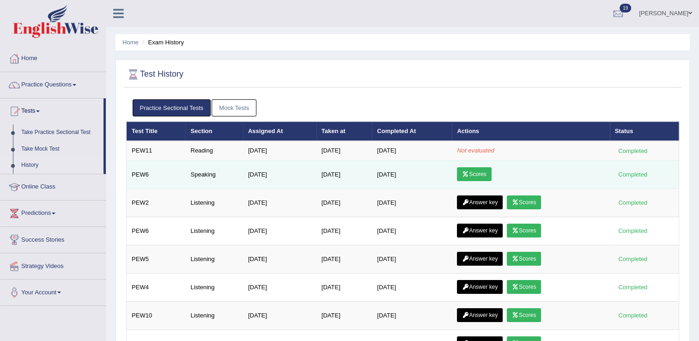
click at [479, 173] on link "Scores" at bounding box center [474, 174] width 34 height 14
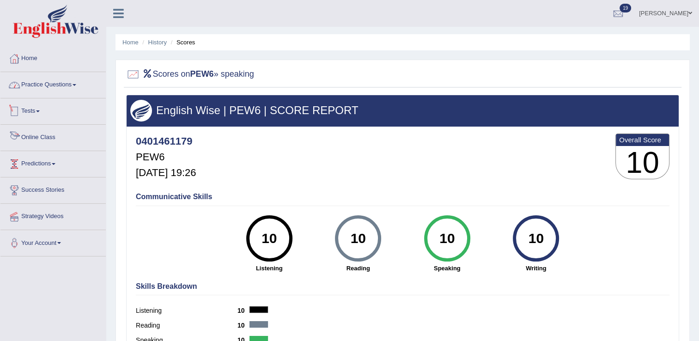
click at [53, 84] on link "Practice Questions" at bounding box center [52, 83] width 105 height 23
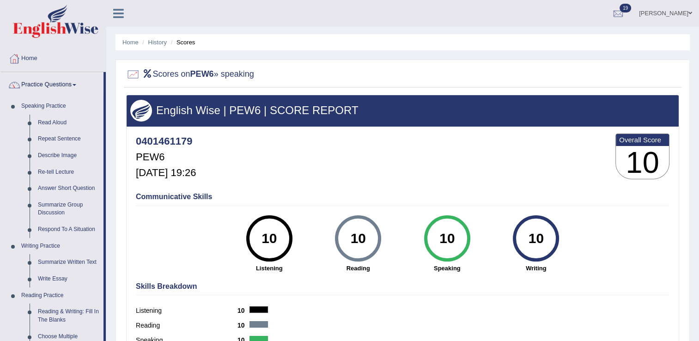
click at [43, 84] on link "Practice Questions" at bounding box center [51, 83] width 103 height 23
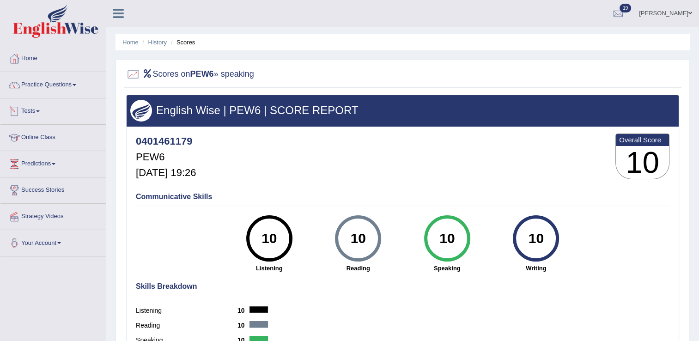
click at [40, 111] on span at bounding box center [38, 111] width 4 height 2
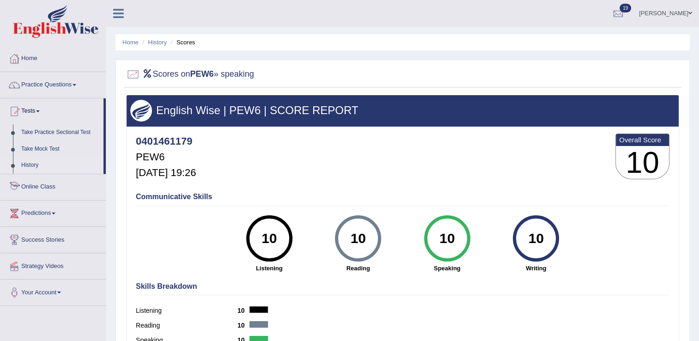
click at [31, 167] on link "History" at bounding box center [60, 165] width 86 height 17
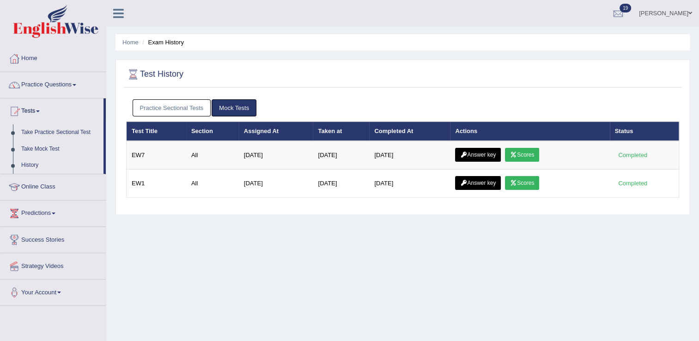
click at [163, 112] on link "Practice Sectional Tests" at bounding box center [172, 107] width 79 height 17
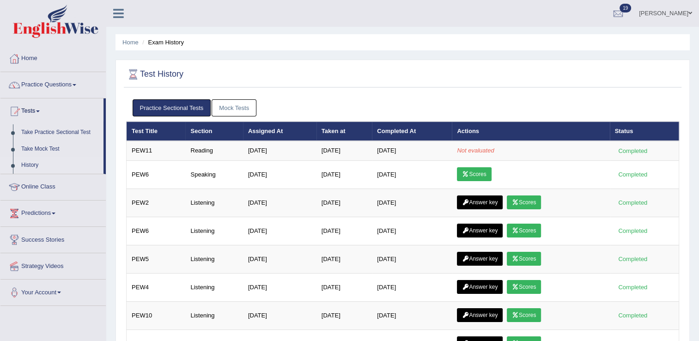
click at [235, 102] on link "Mock Tests" at bounding box center [234, 107] width 45 height 17
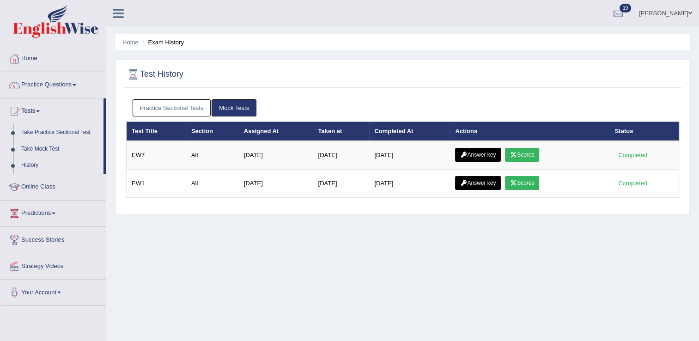
click at [195, 110] on link "Practice Sectional Tests" at bounding box center [172, 107] width 79 height 17
